Goal: Transaction & Acquisition: Purchase product/service

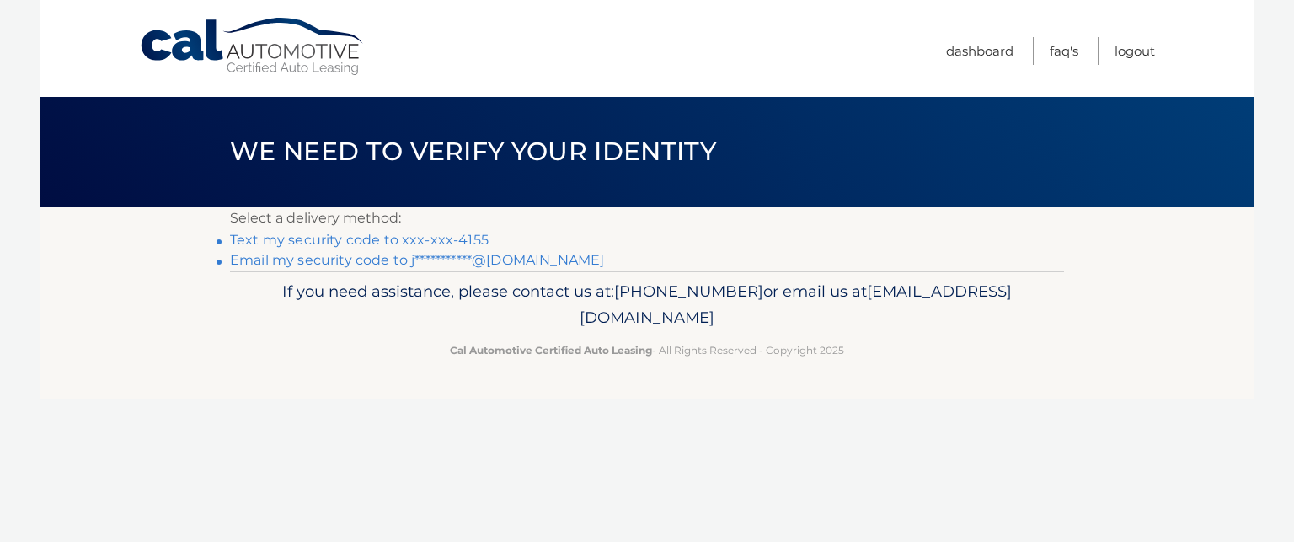
click at [378, 237] on link "Text my security code to xxx-xxx-4155" at bounding box center [359, 240] width 259 height 16
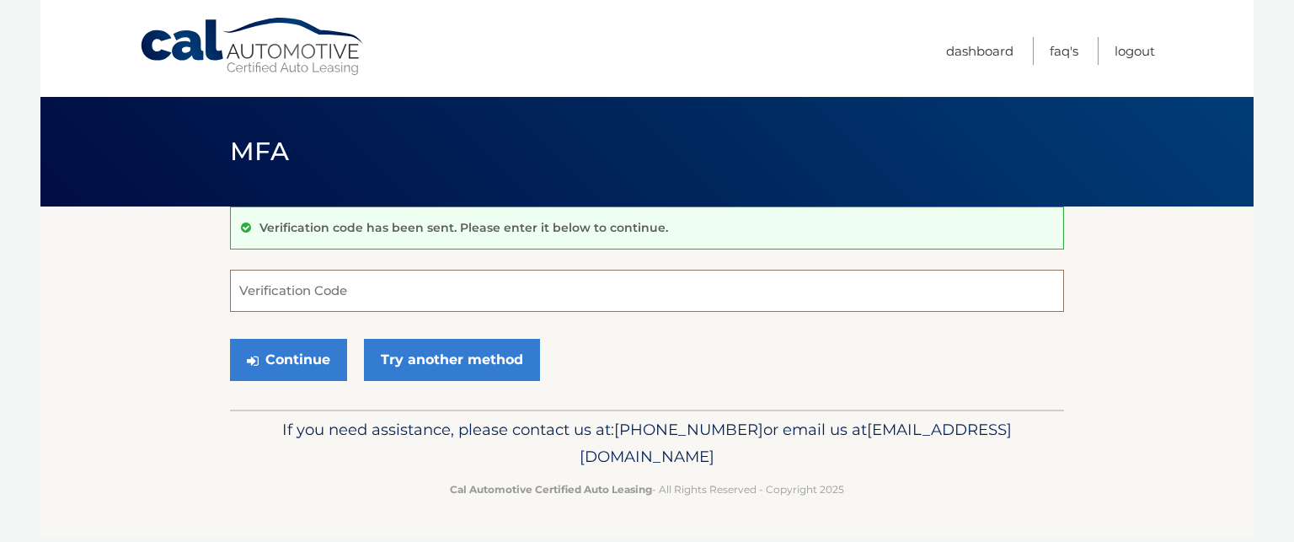
click at [405, 294] on input "Verification Code" at bounding box center [647, 291] width 834 height 42
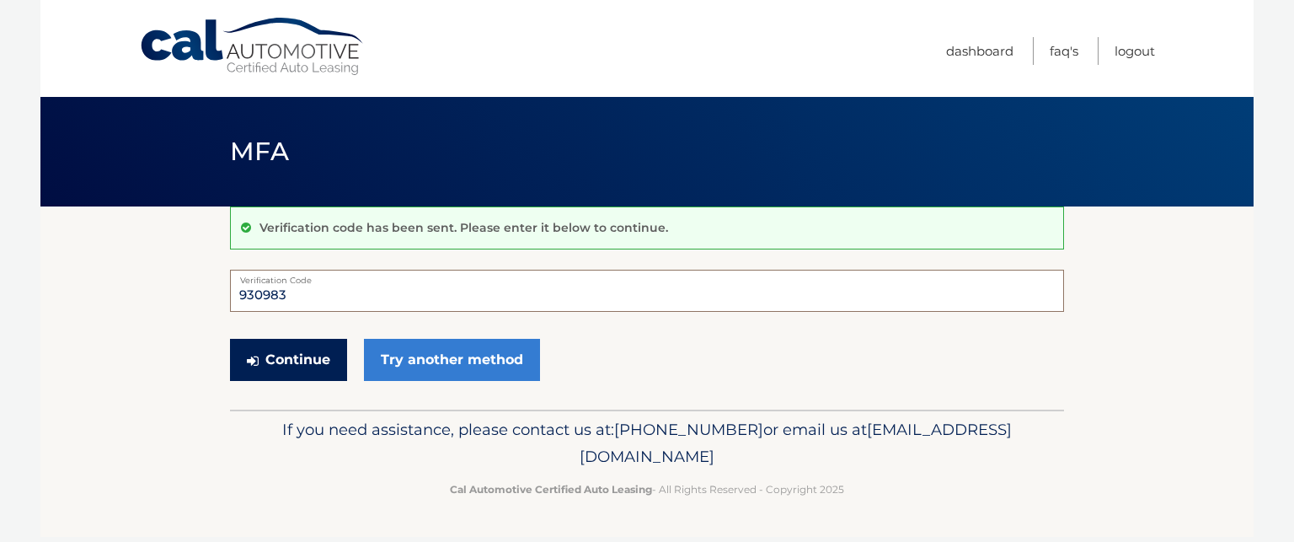
type input "930983"
click at [294, 360] on button "Continue" at bounding box center [288, 360] width 117 height 42
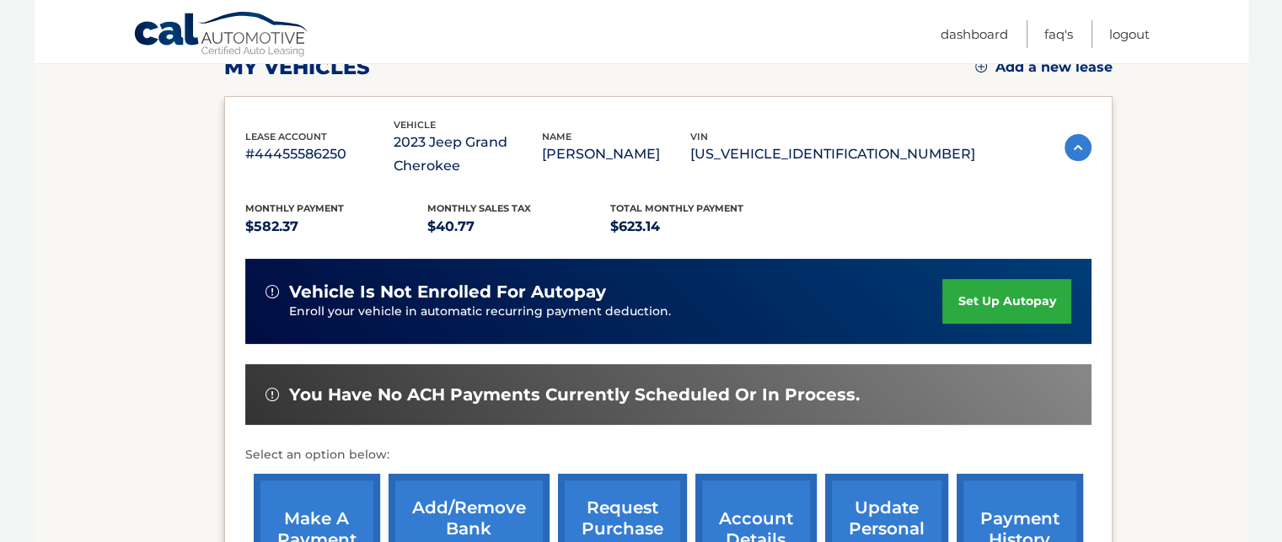
scroll to position [421, 0]
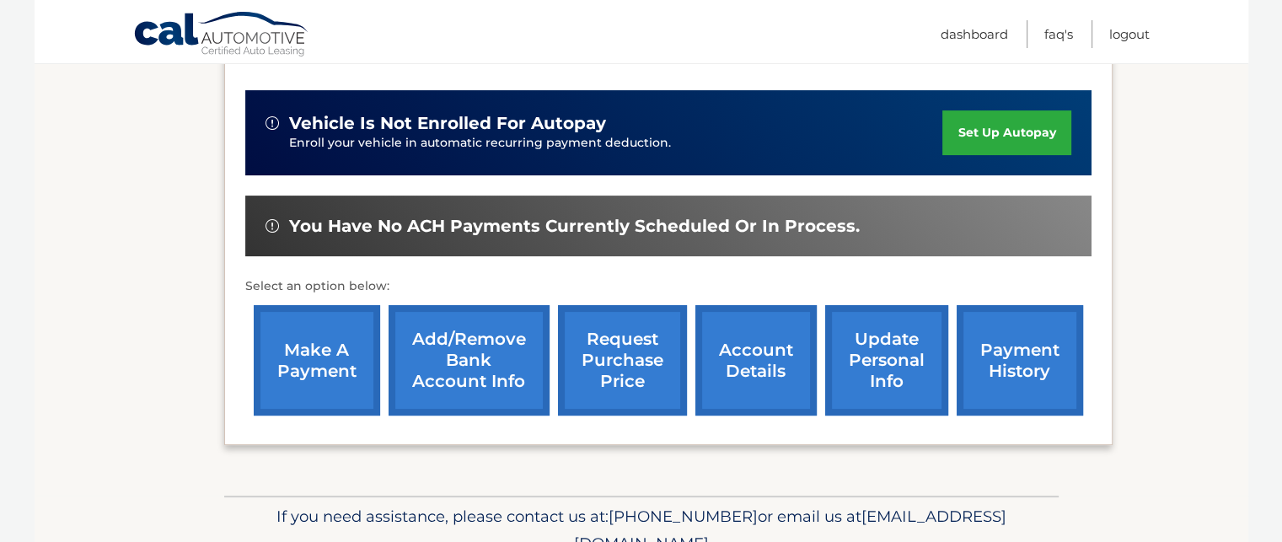
click at [330, 363] on link "make a payment" at bounding box center [317, 360] width 126 height 110
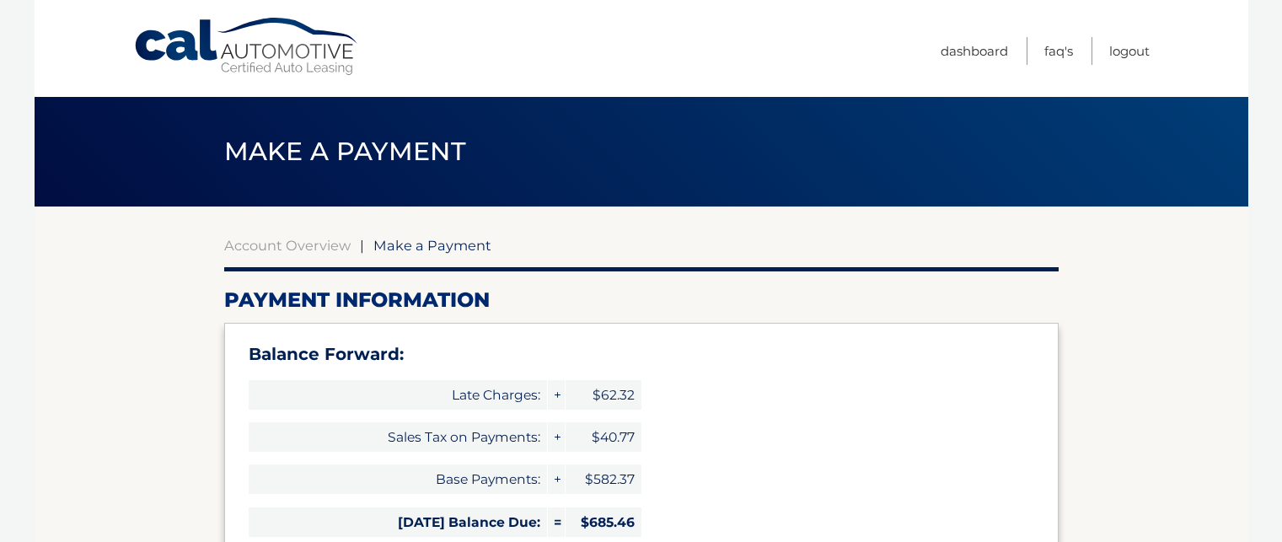
select select "ZTdhYzI3ODQtYWY0YS00M2RkLWI0OGQtZTZhMGM5MmZmYzc2"
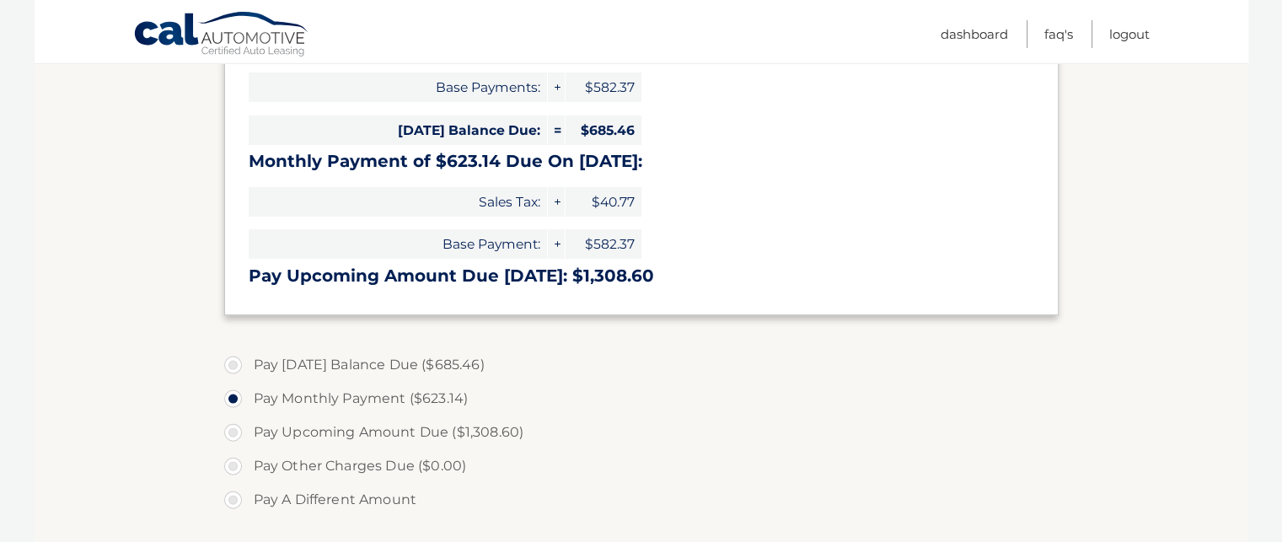
scroll to position [421, 0]
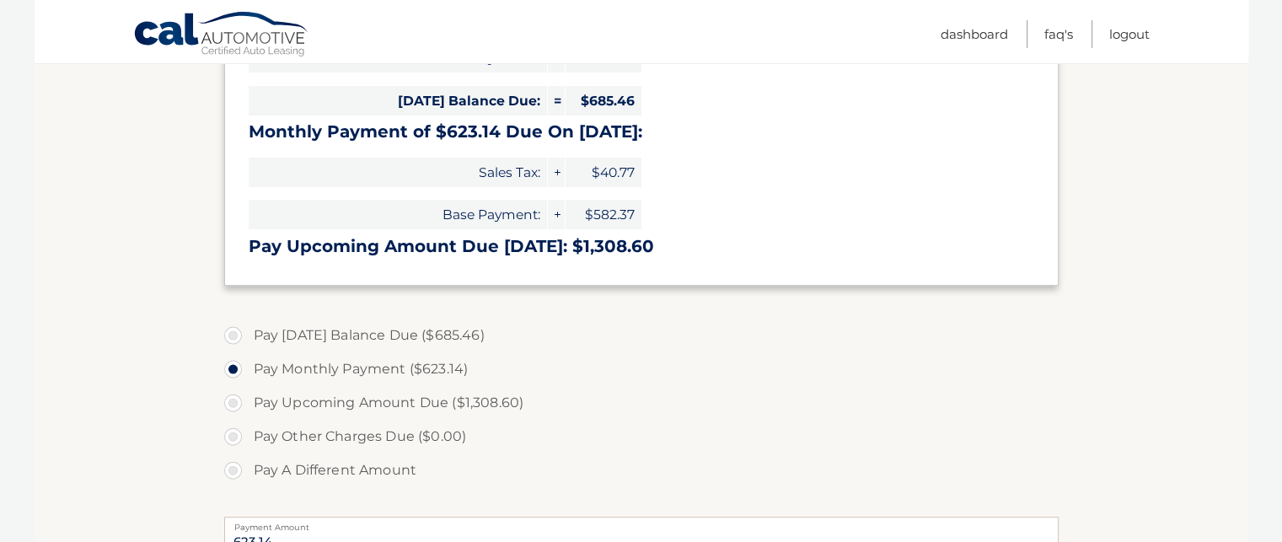
click at [233, 331] on label "Pay Today's Balance Due ($685.46)" at bounding box center [641, 335] width 834 height 34
click at [233, 331] on input "Pay Today's Balance Due ($685.46)" at bounding box center [239, 331] width 17 height 27
radio input "true"
type input "685.46"
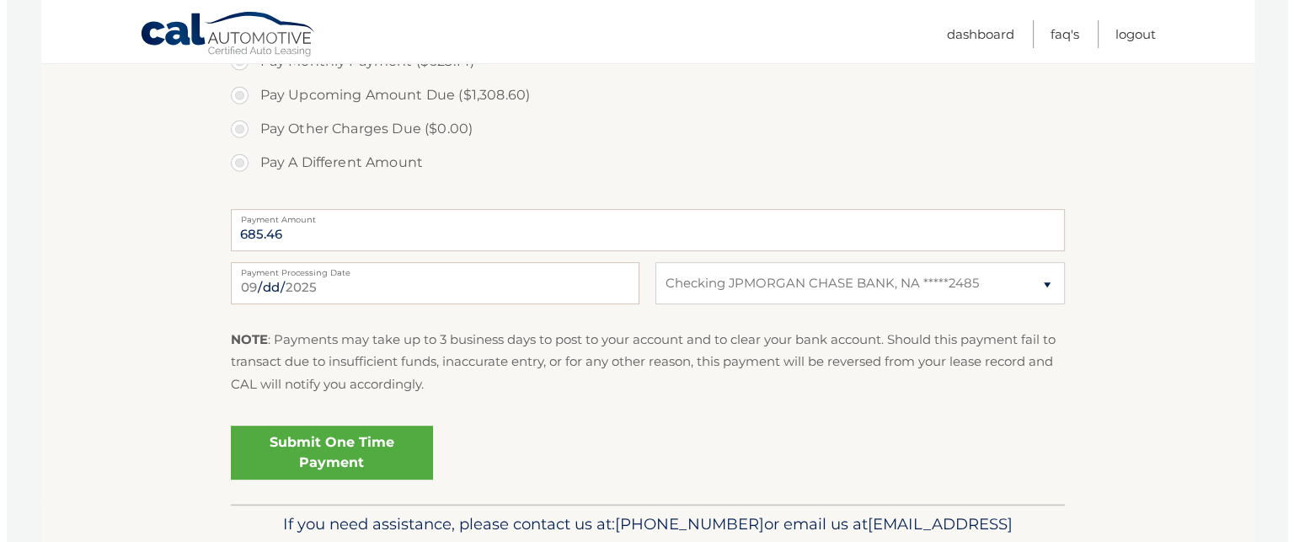
scroll to position [758, 0]
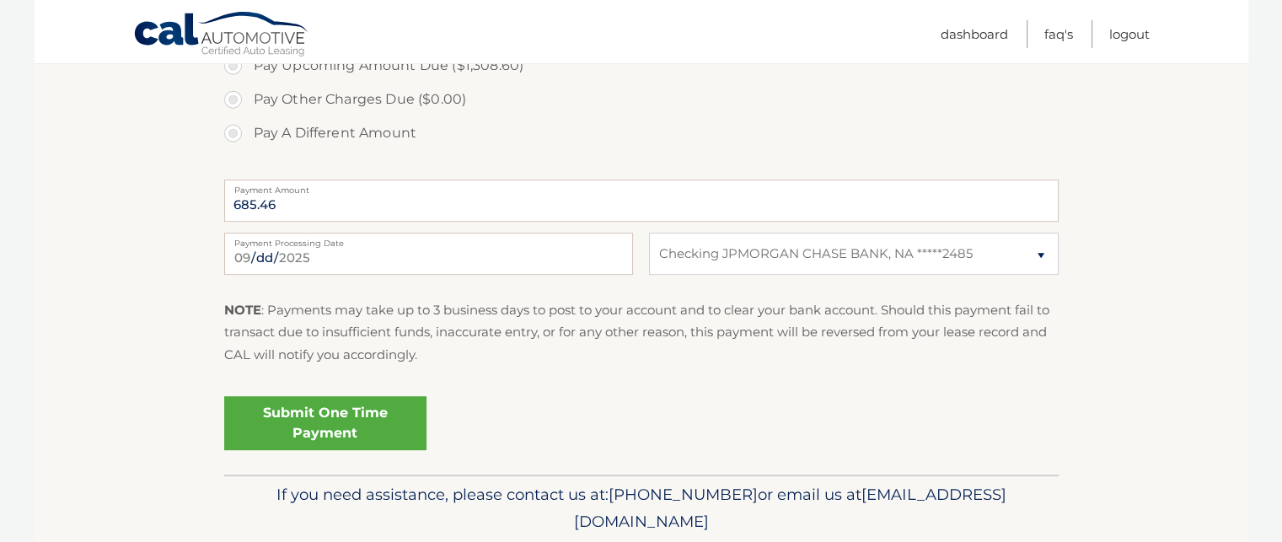
click at [336, 417] on link "Submit One Time Payment" at bounding box center [325, 423] width 202 height 54
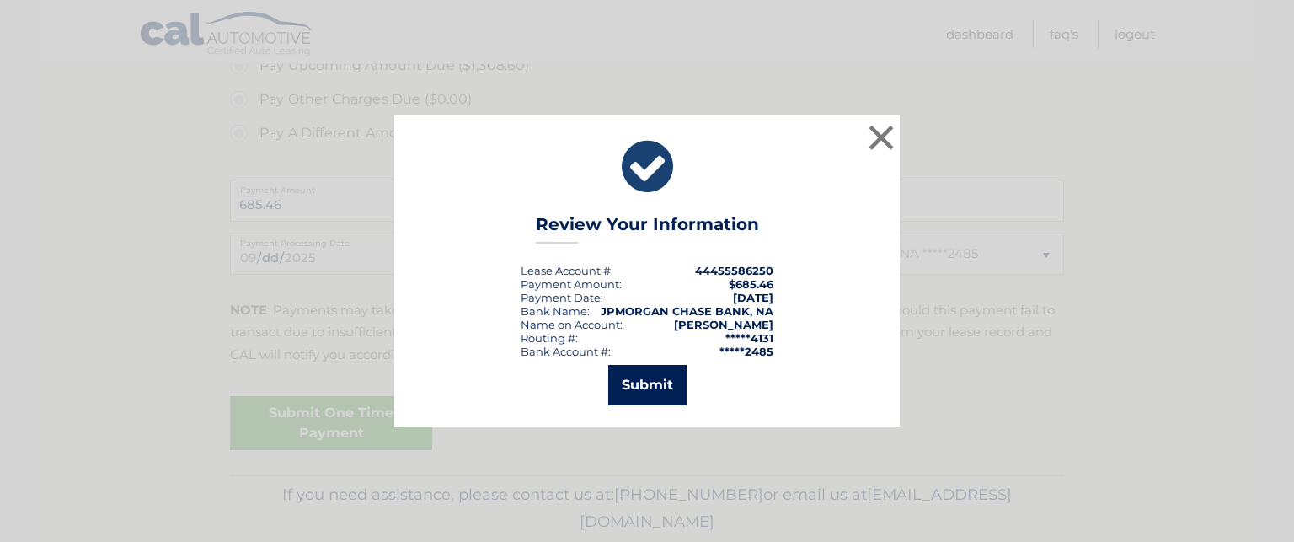
click at [644, 388] on button "Submit" at bounding box center [647, 385] width 78 height 40
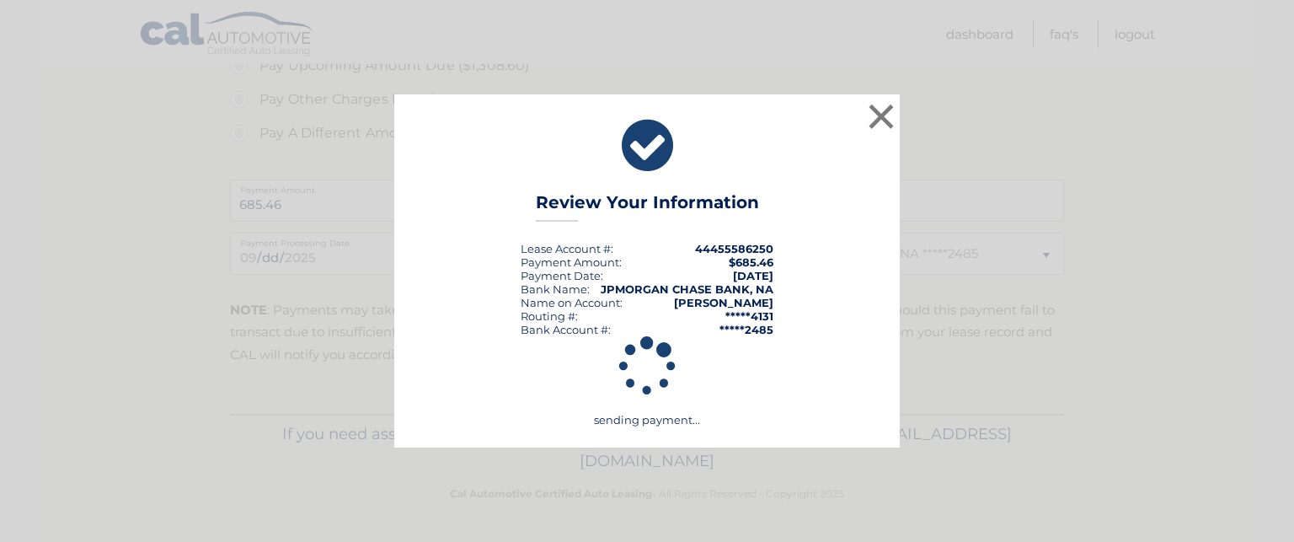
scroll to position [757, 0]
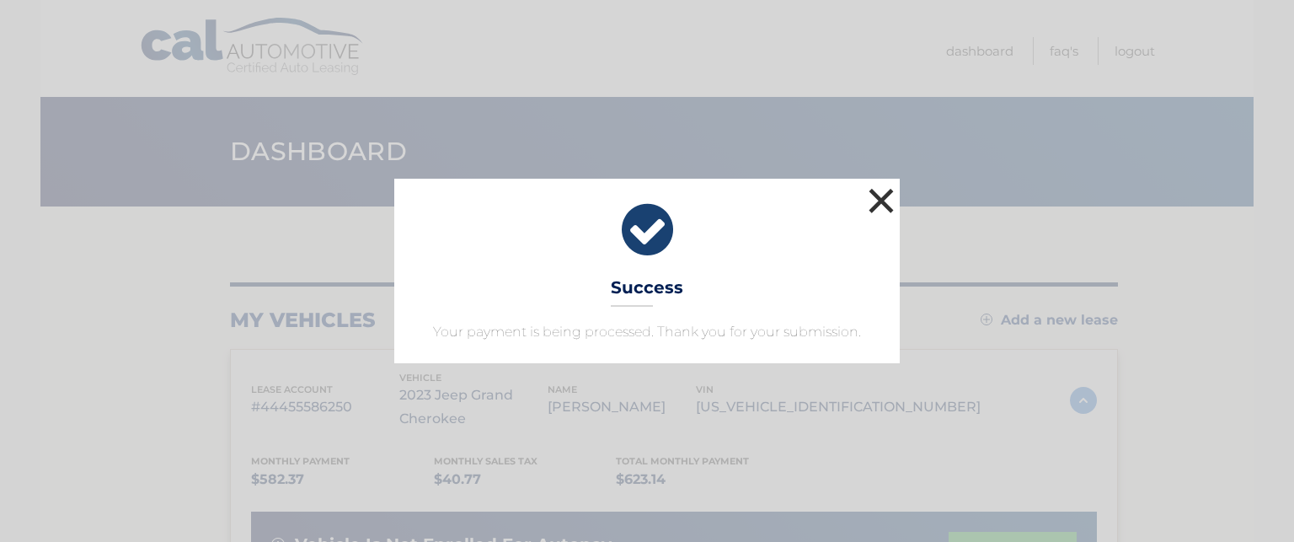
click at [879, 201] on button "×" at bounding box center [881, 201] width 34 height 34
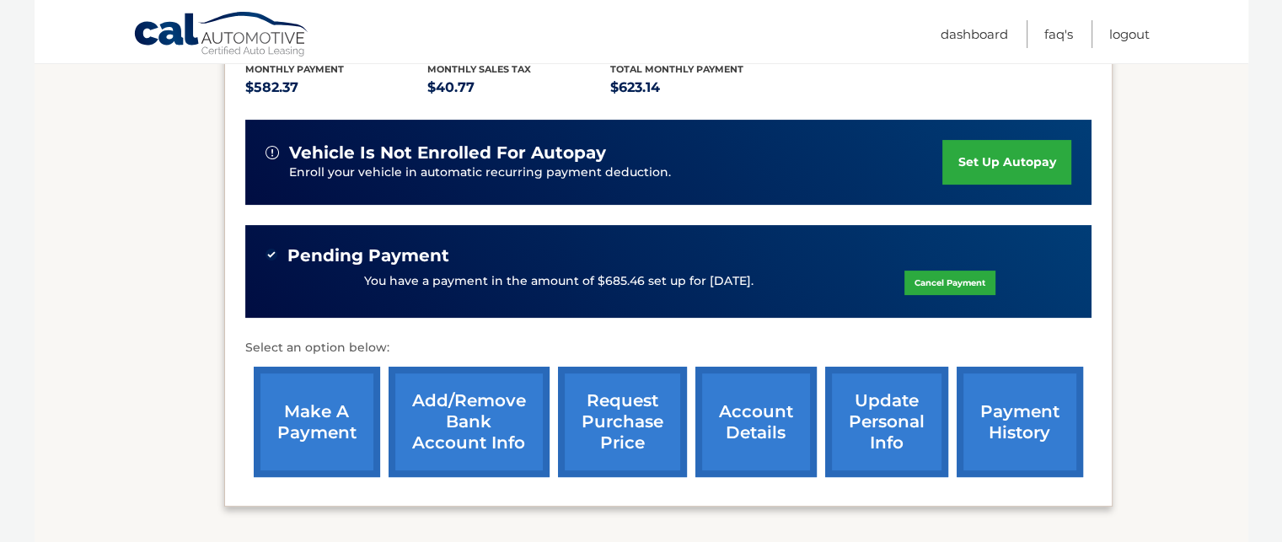
scroll to position [421, 0]
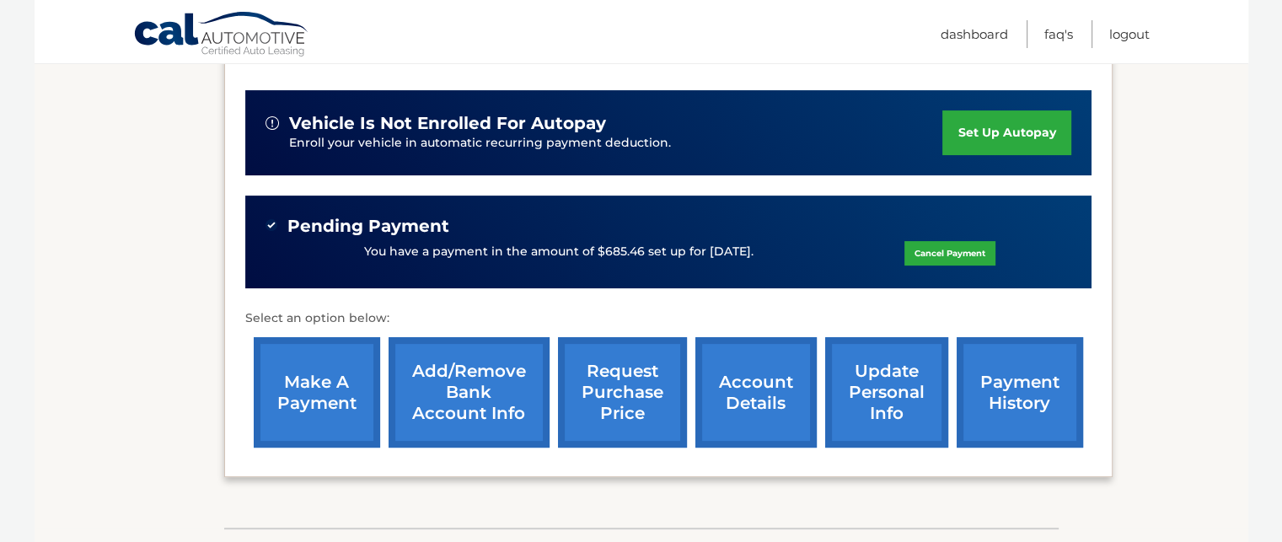
click at [1019, 388] on link "payment history" at bounding box center [1019, 392] width 126 height 110
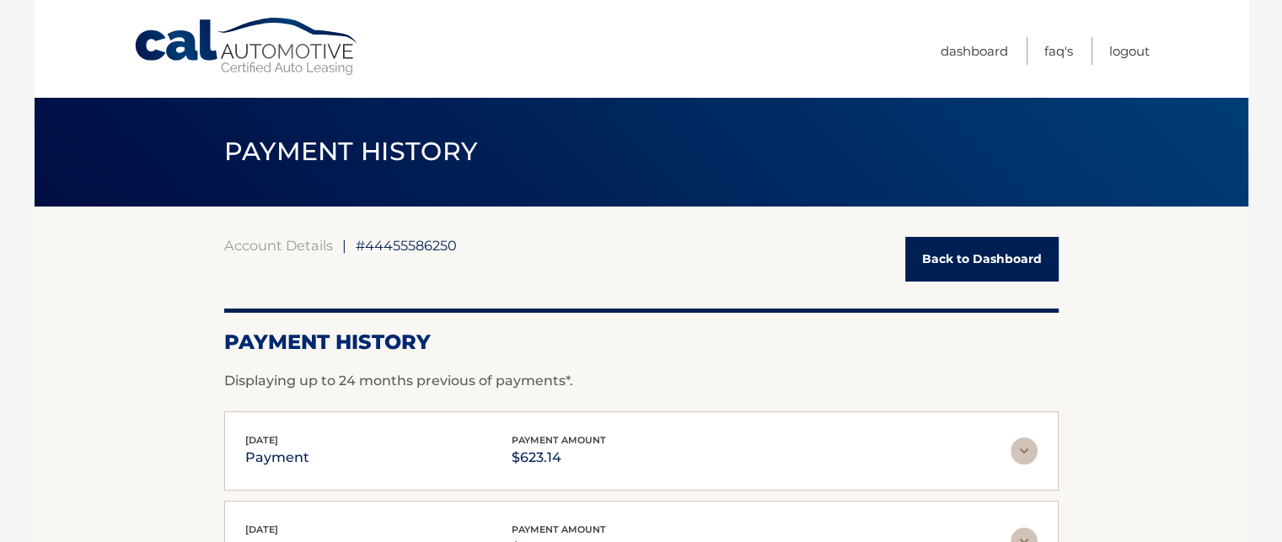
click at [962, 261] on link "Back to Dashboard" at bounding box center [981, 259] width 153 height 45
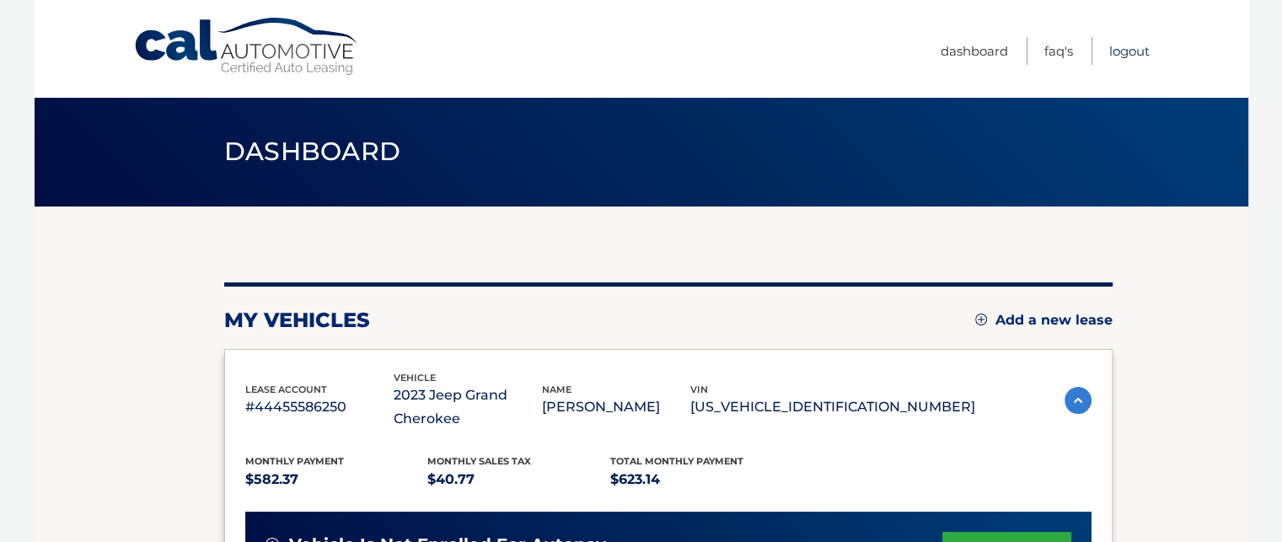
click at [1118, 49] on link "Logout" at bounding box center [1129, 51] width 40 height 28
